Goal: Navigation & Orientation: Find specific page/section

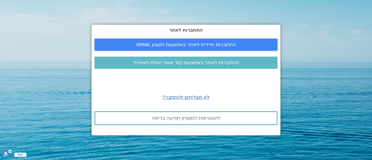
click at [218, 46] on span "התחברות מיידית לאתר באמצעות חשבון GMAIL" at bounding box center [186, 44] width 100 height 5
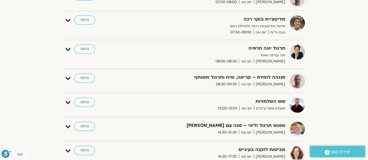
scroll to position [145, 0]
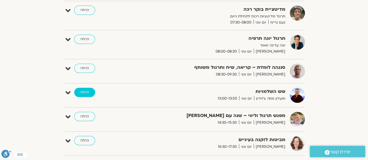
click at [86, 94] on link "כניסה" at bounding box center [84, 92] width 21 height 9
